Goal: Navigation & Orientation: Understand site structure

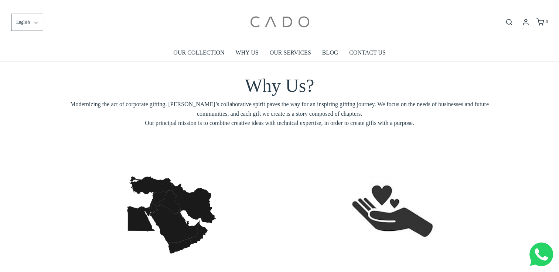
click at [294, 24] on img at bounding box center [279, 22] width 63 height 33
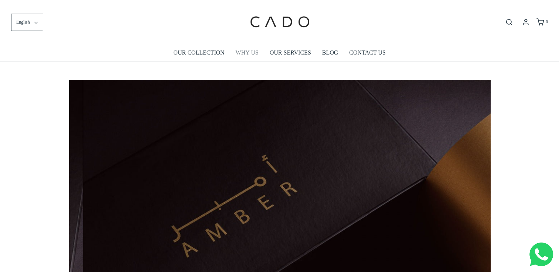
scroll to position [0, 421]
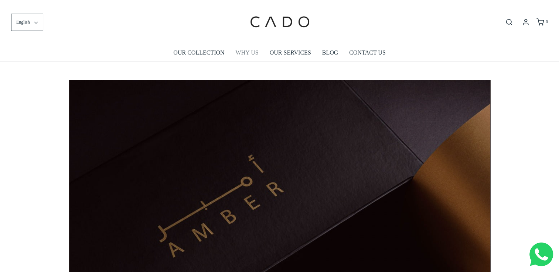
click at [249, 53] on link "WHY US" at bounding box center [247, 52] width 23 height 17
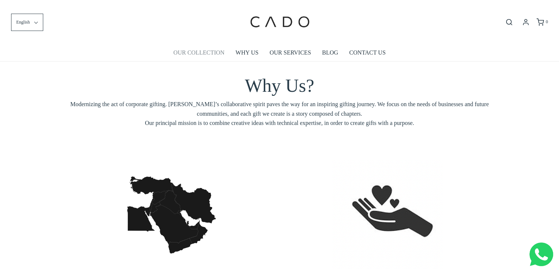
click at [196, 52] on link "OUR COLLECTION" at bounding box center [198, 52] width 51 height 17
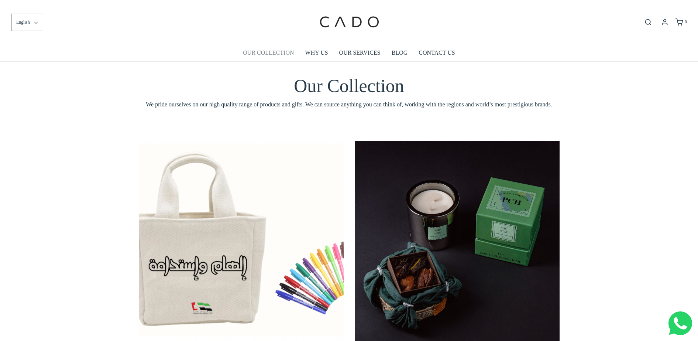
click at [272, 52] on link "OUR COLLECTION" at bounding box center [268, 52] width 51 height 17
